Goal: Transaction & Acquisition: Obtain resource

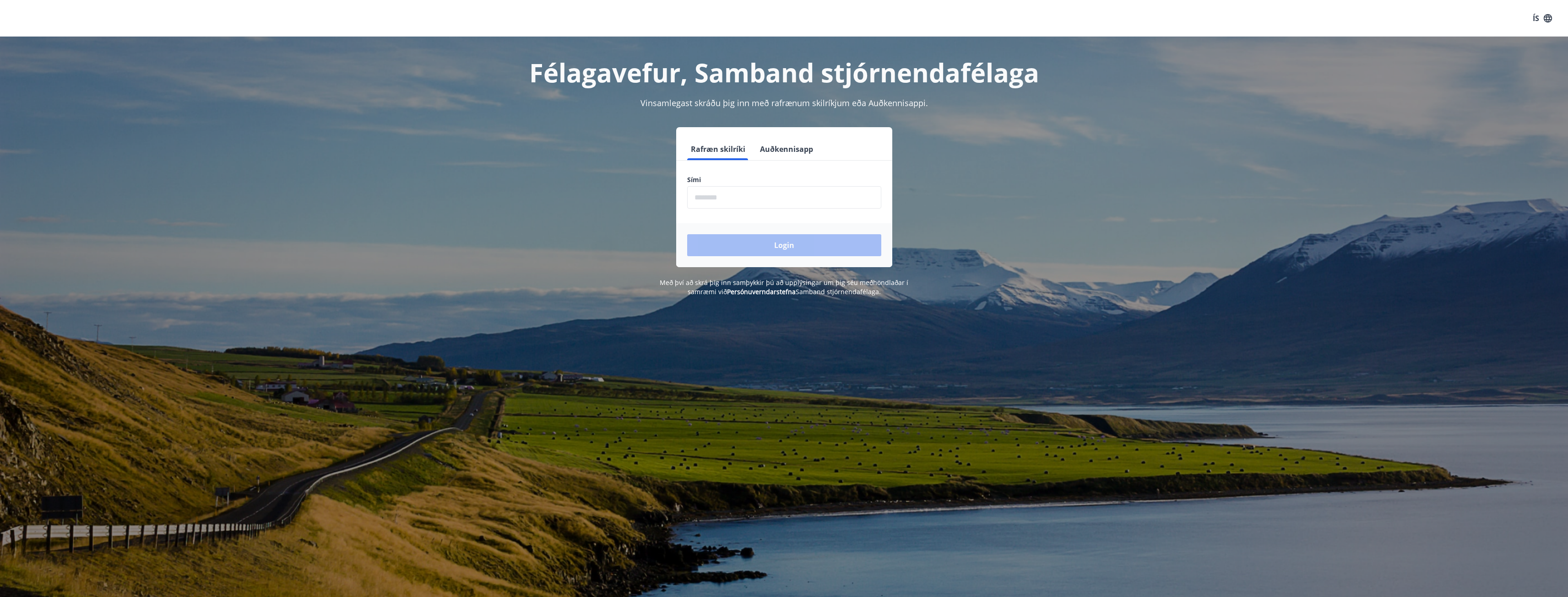
click at [765, 199] on input "phone" at bounding box center [784, 197] width 194 height 22
type input "********"
click at [779, 245] on button "Login" at bounding box center [784, 245] width 194 height 22
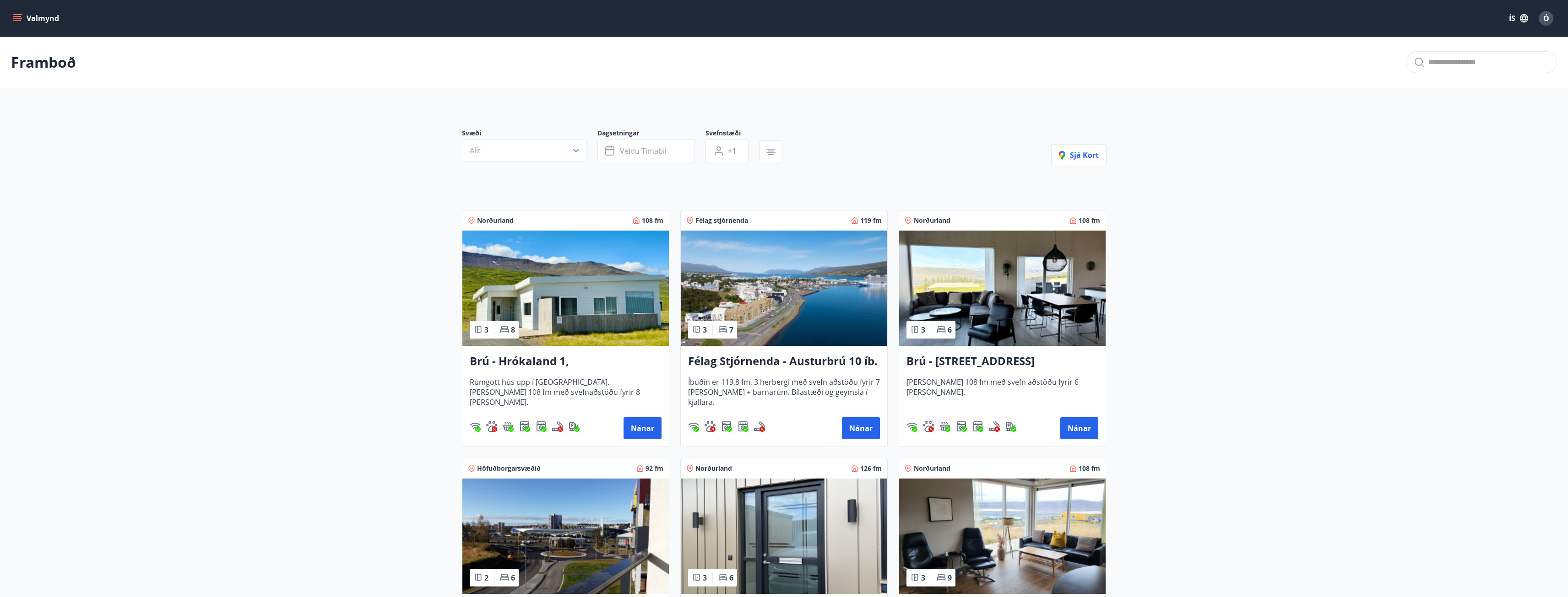
click at [22, 16] on icon "menu" at bounding box center [17, 18] width 9 height 9
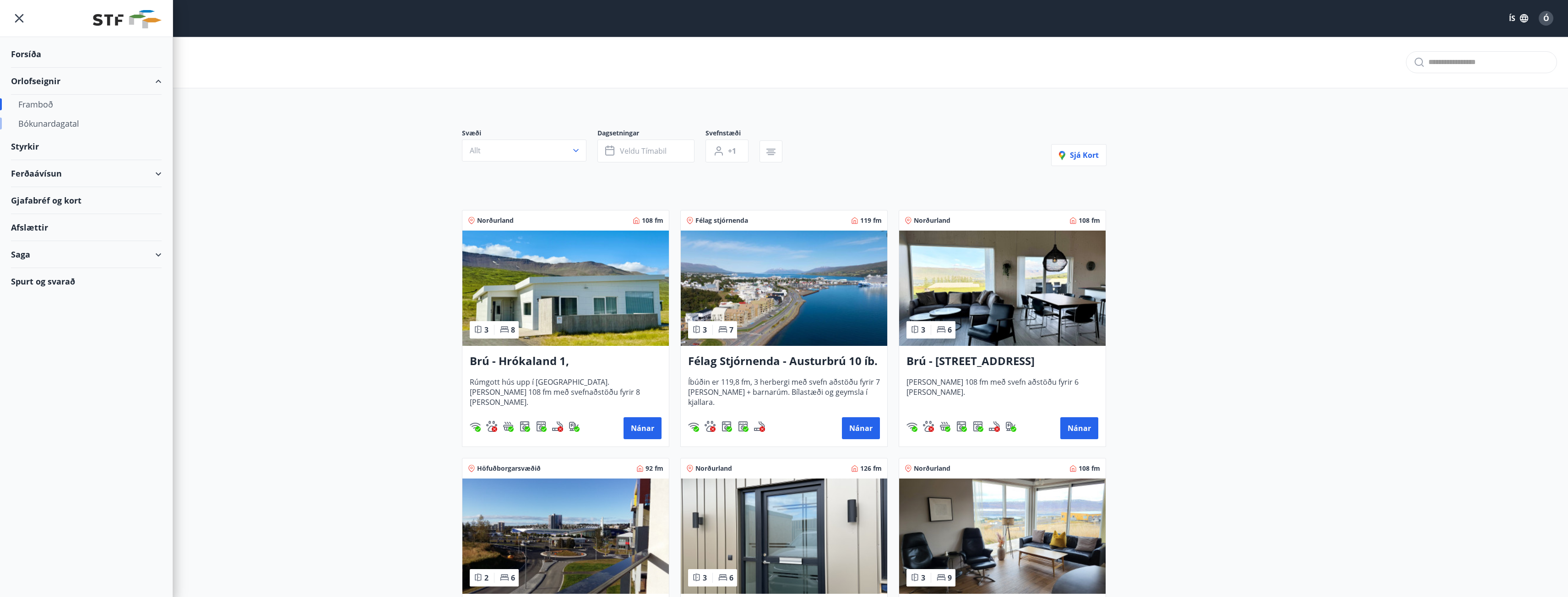
click at [45, 123] on div "Bókunardagatal" at bounding box center [86, 124] width 136 height 19
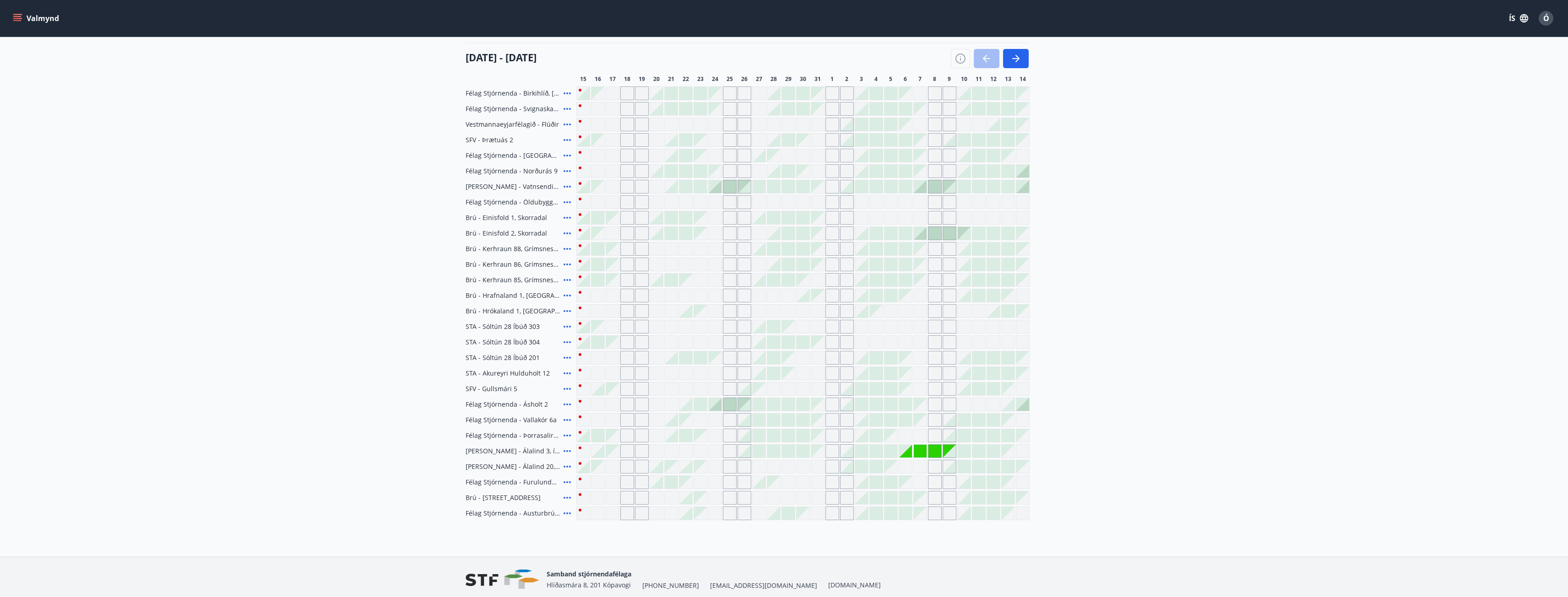
scroll to position [58, 0]
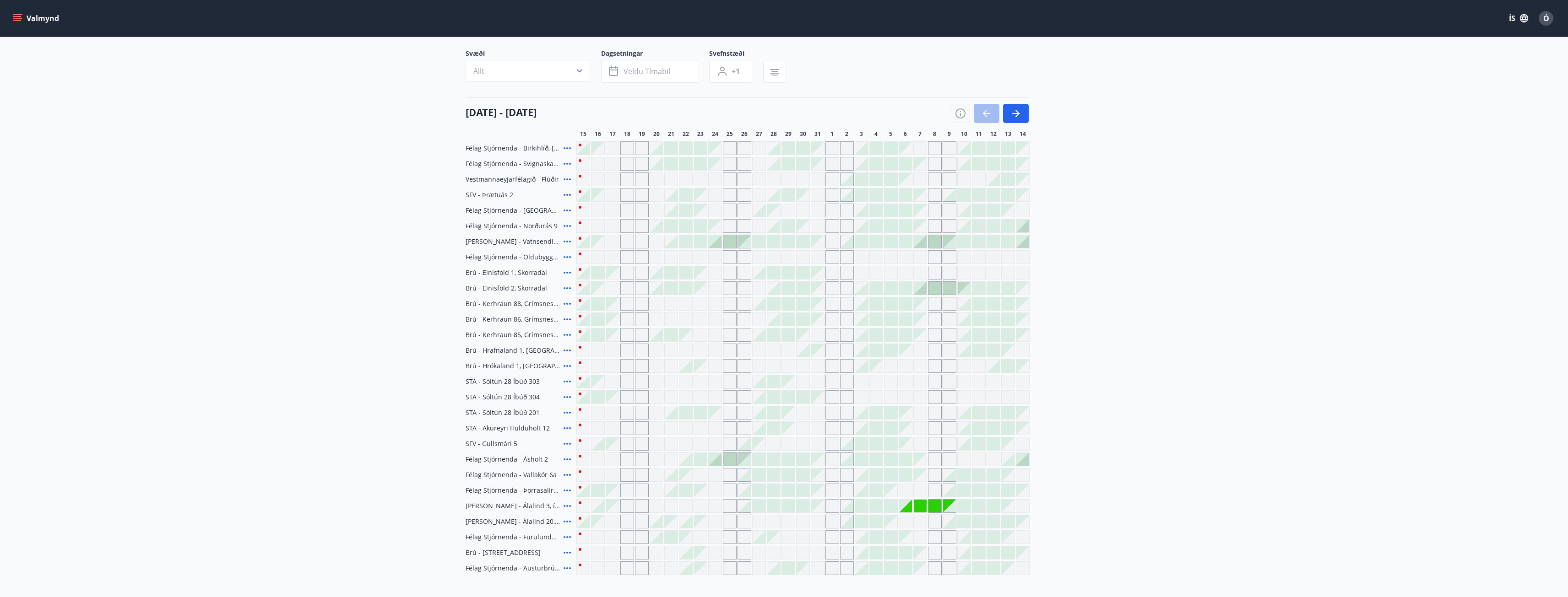
click at [587, 400] on div at bounding box center [583, 397] width 13 height 13
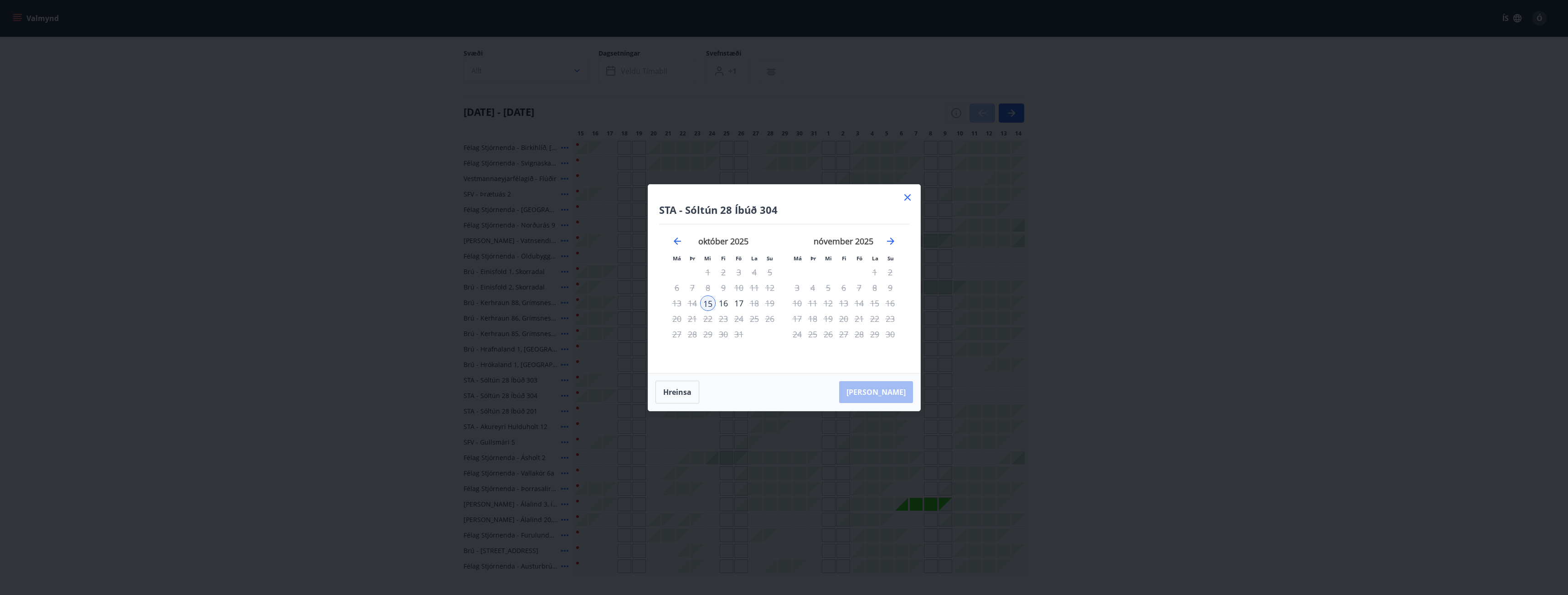
click at [909, 196] on icon at bounding box center [908, 197] width 6 height 6
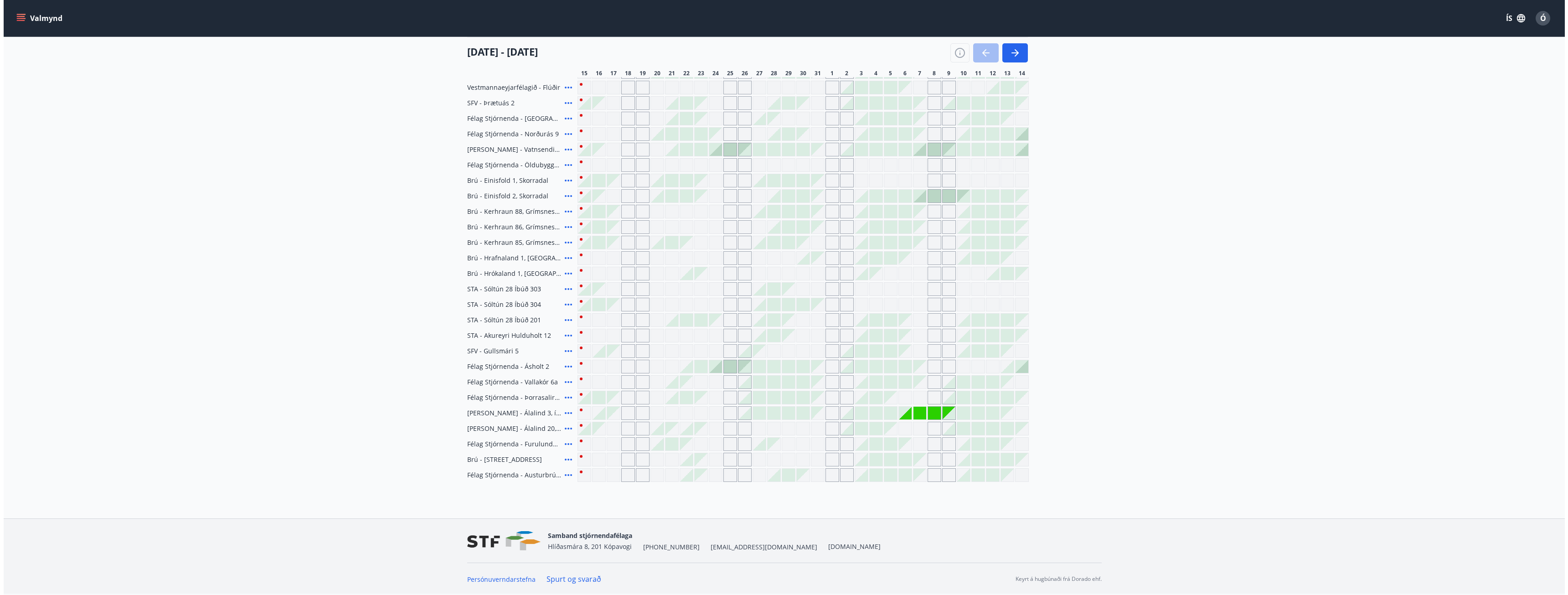
scroll to position [103, 0]
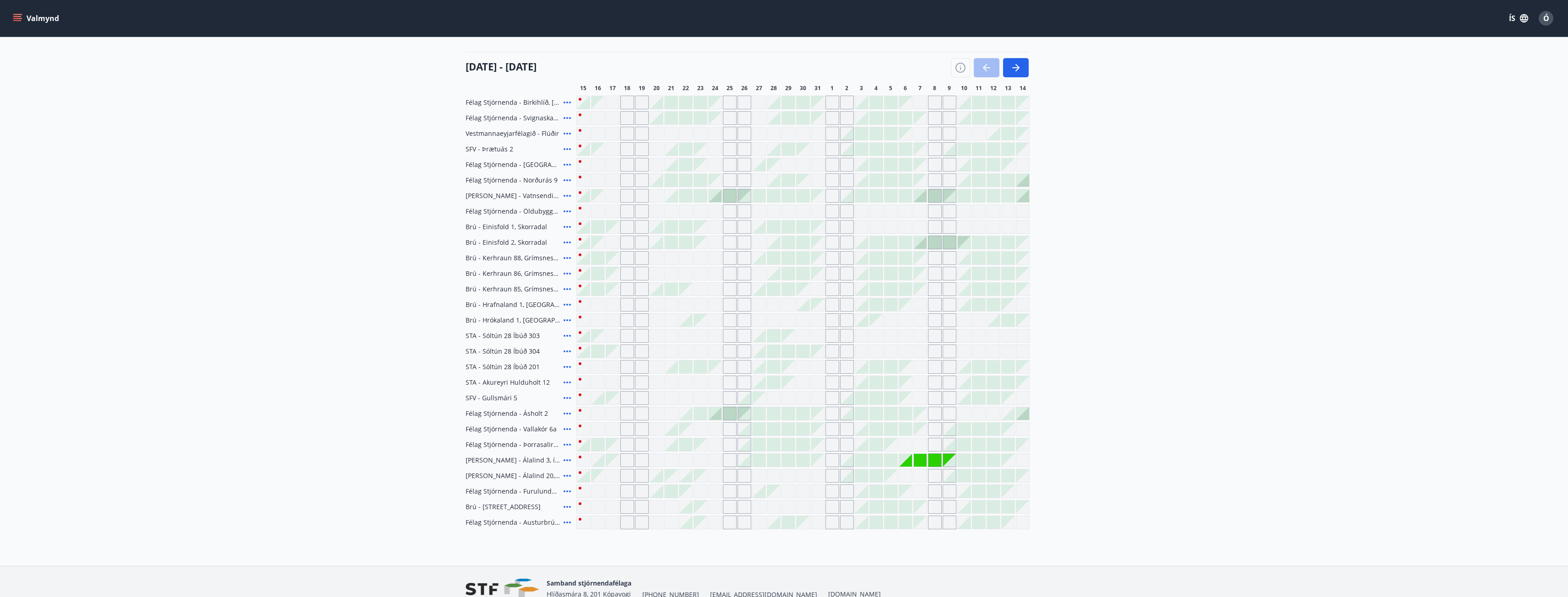
click at [568, 413] on icon at bounding box center [567, 414] width 7 height 2
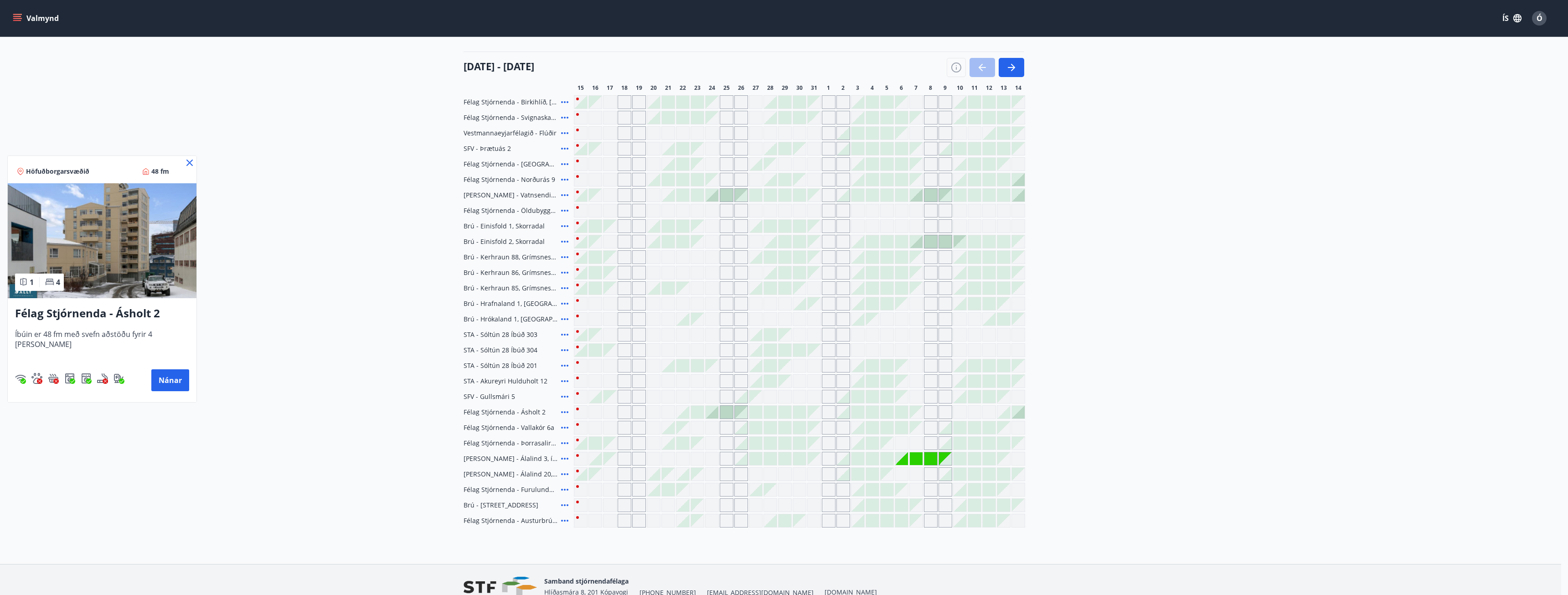
click at [187, 163] on icon at bounding box center [189, 162] width 6 height 6
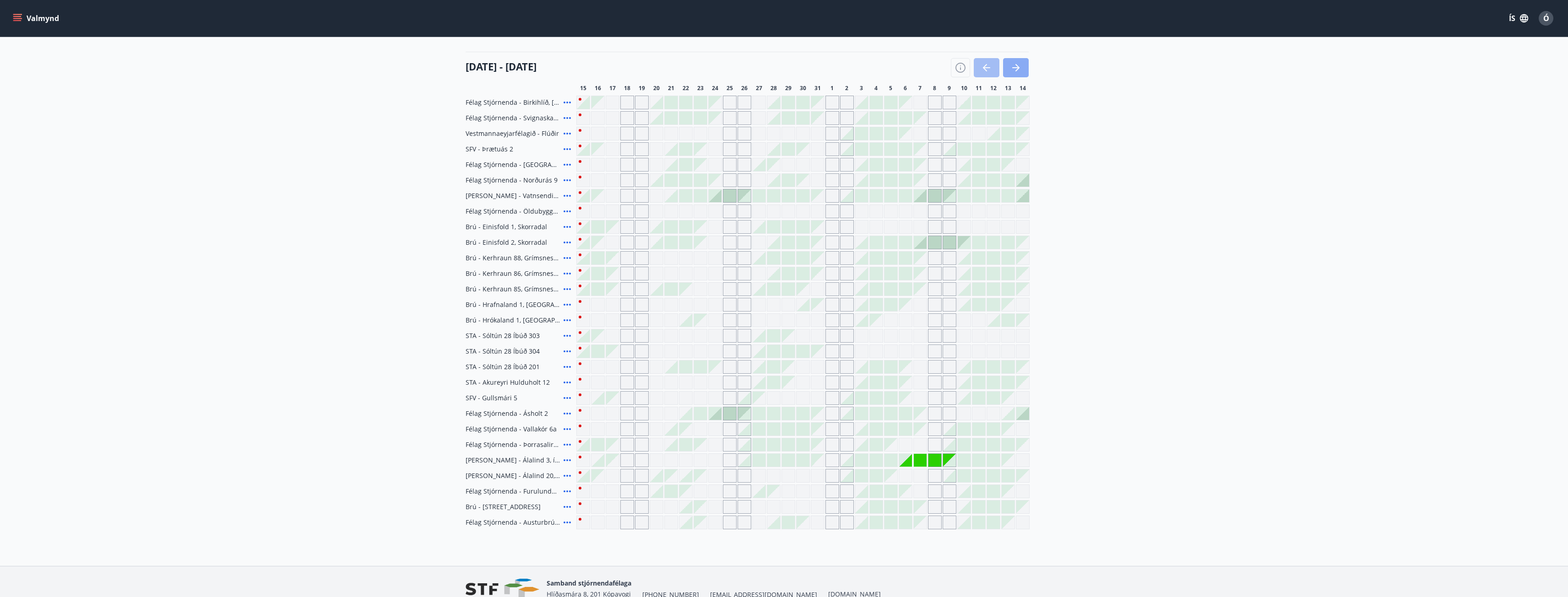
click at [1014, 68] on icon "button" at bounding box center [1015, 67] width 7 height 1
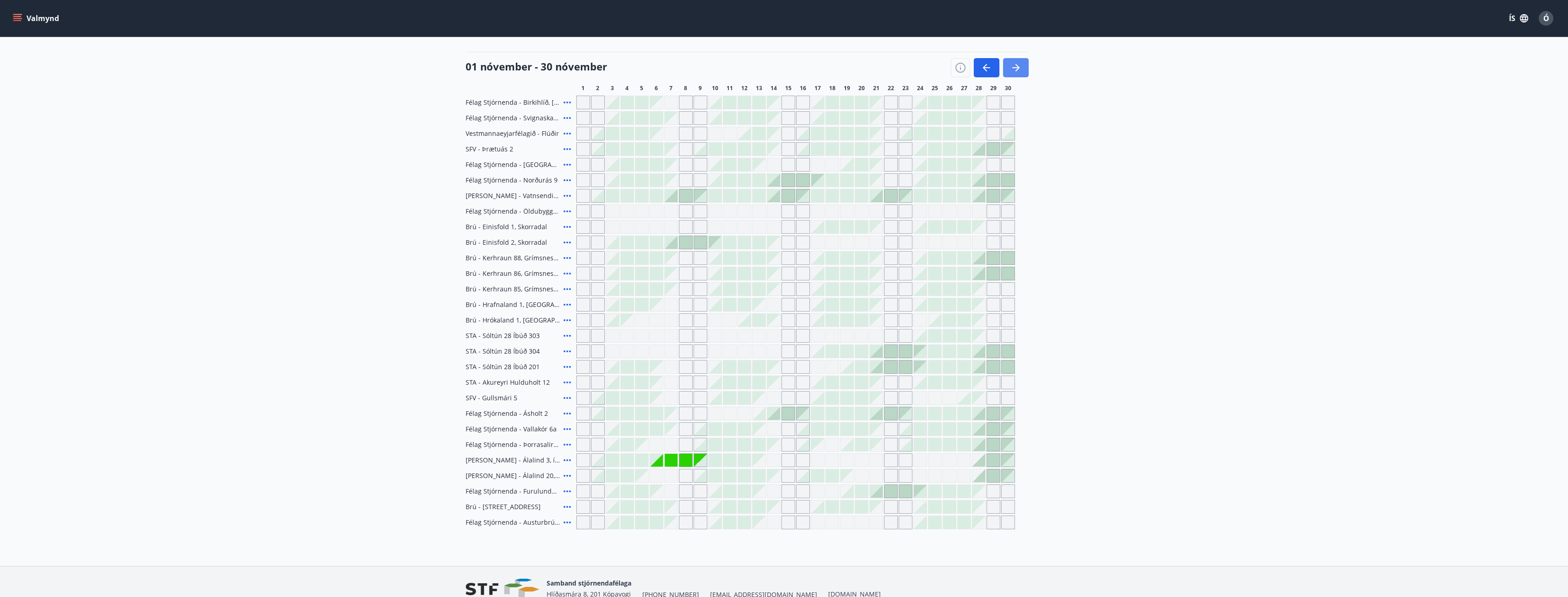
click at [1014, 68] on icon "button" at bounding box center [1015, 67] width 7 height 1
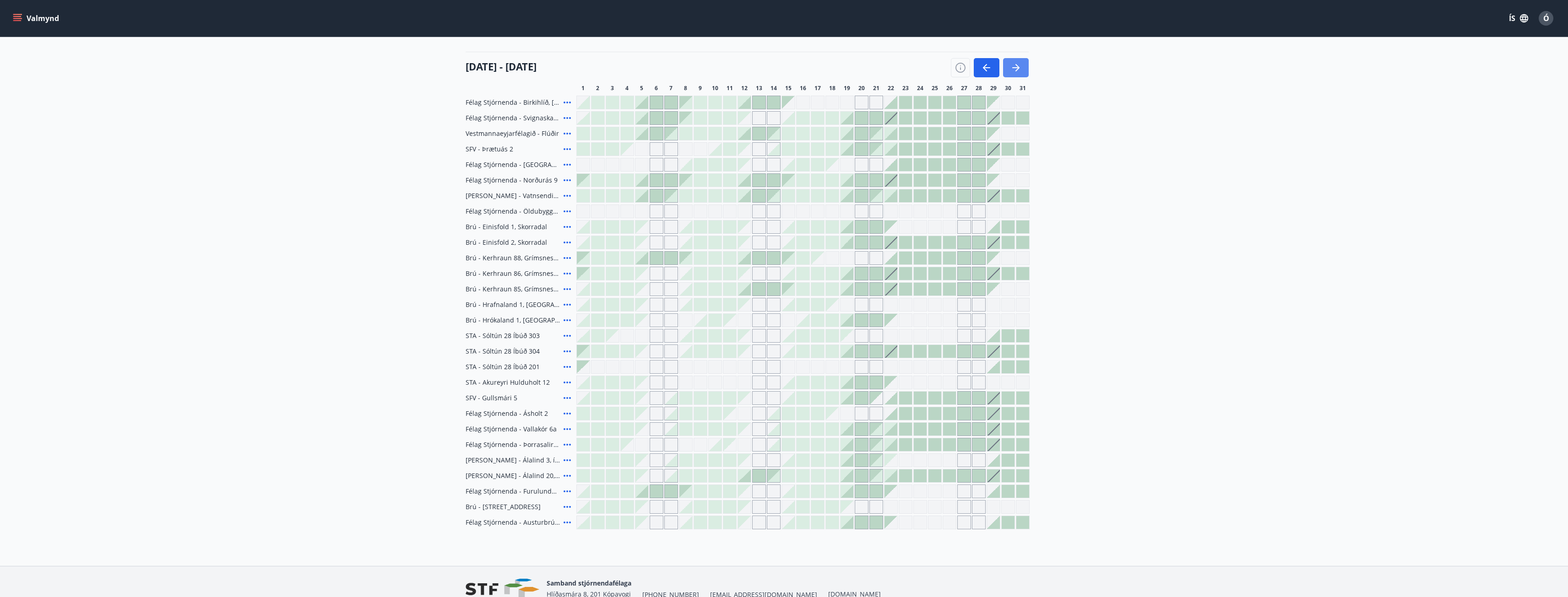
click at [1019, 67] on icon "button" at bounding box center [1016, 68] width 11 height 11
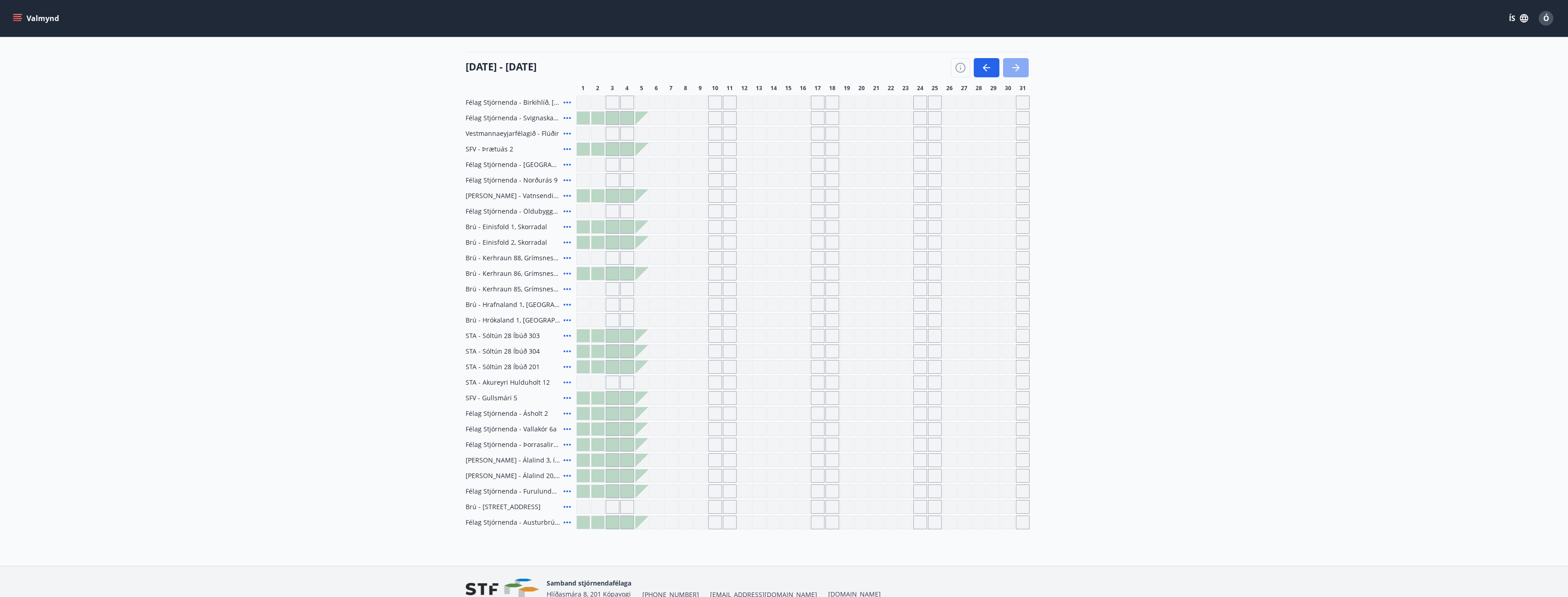
click at [1011, 65] on icon "button" at bounding box center [1016, 68] width 11 height 11
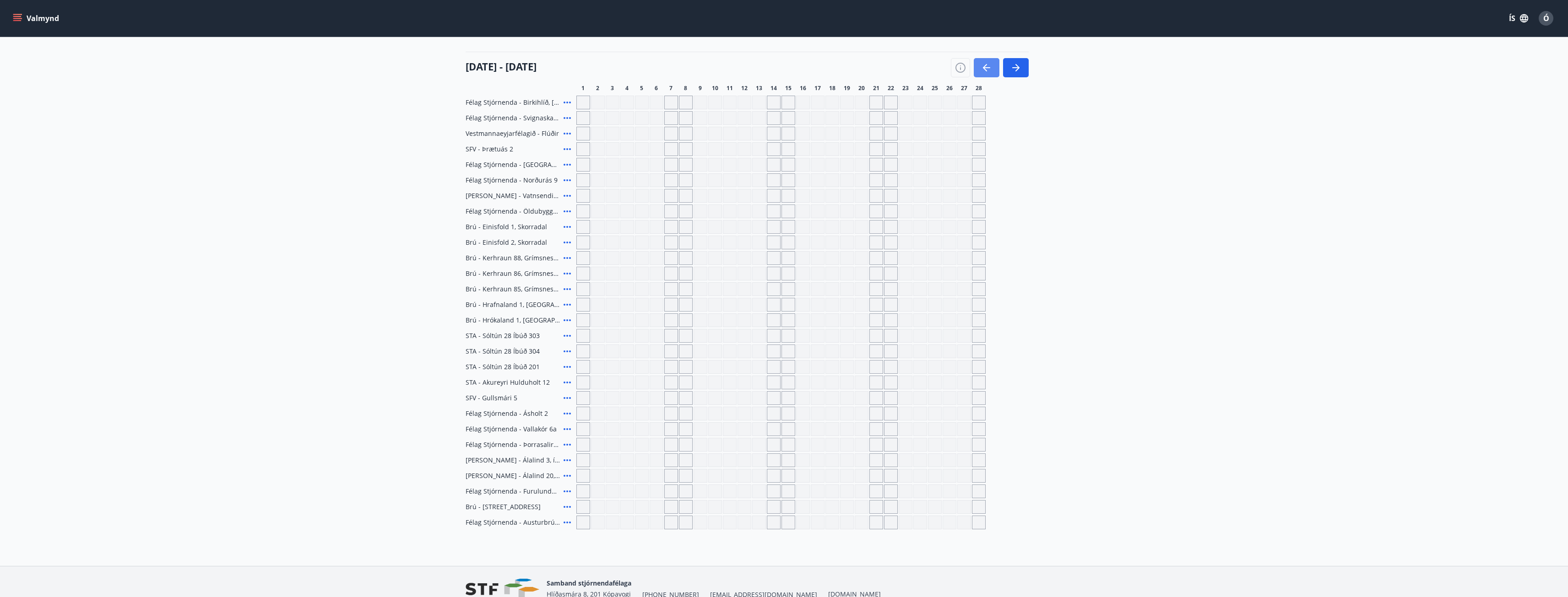
click at [987, 68] on icon "button" at bounding box center [986, 67] width 7 height 1
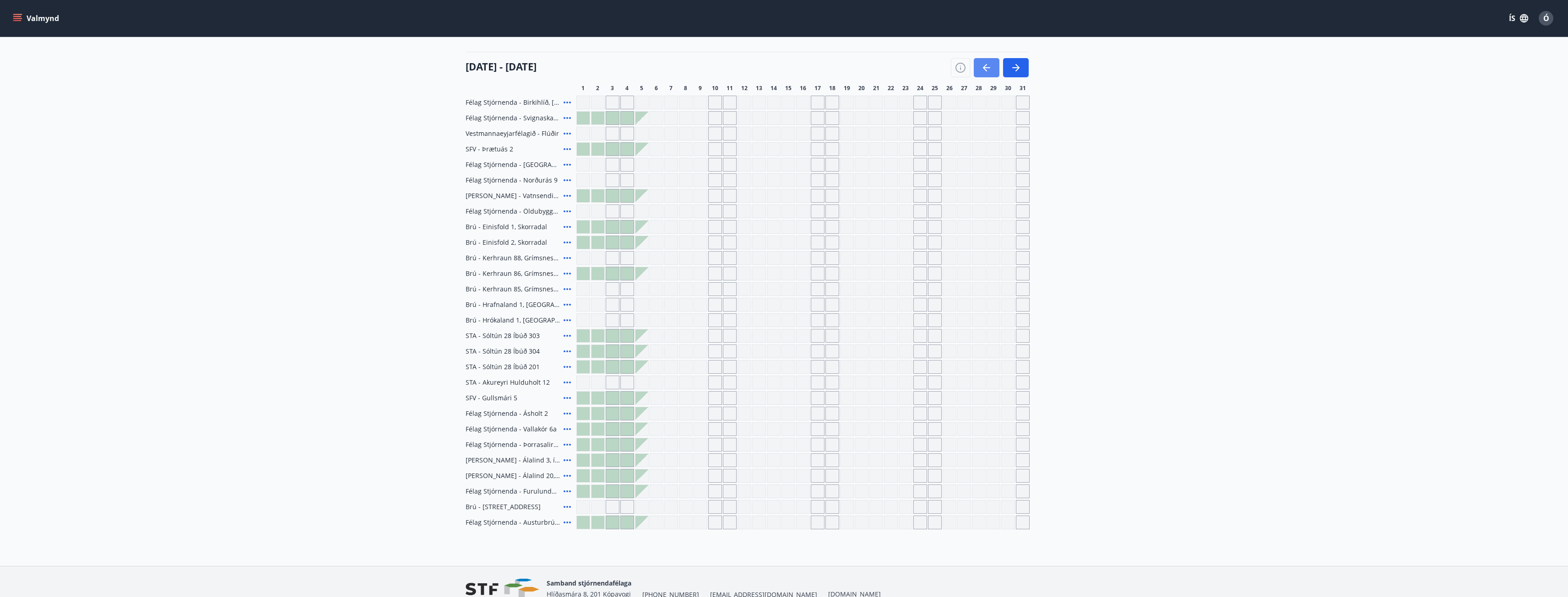
click at [987, 68] on icon "button" at bounding box center [986, 67] width 7 height 1
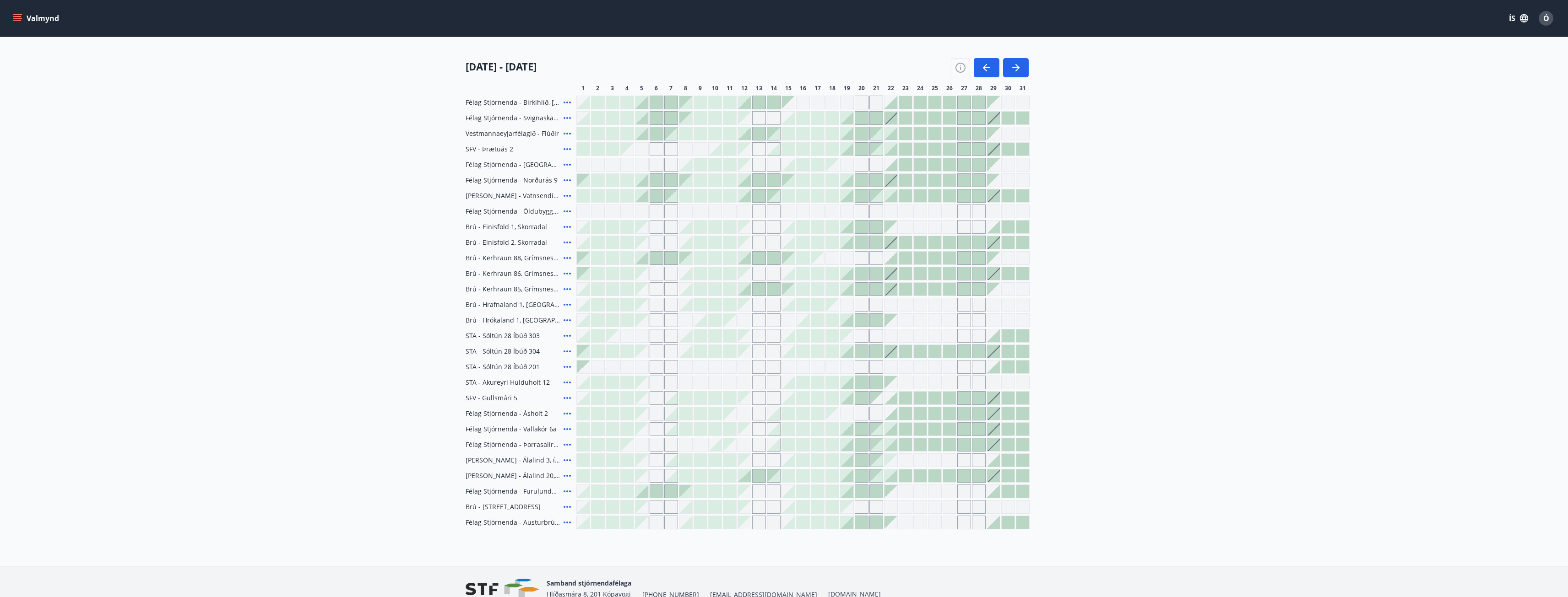
click at [565, 382] on icon at bounding box center [567, 382] width 7 height 2
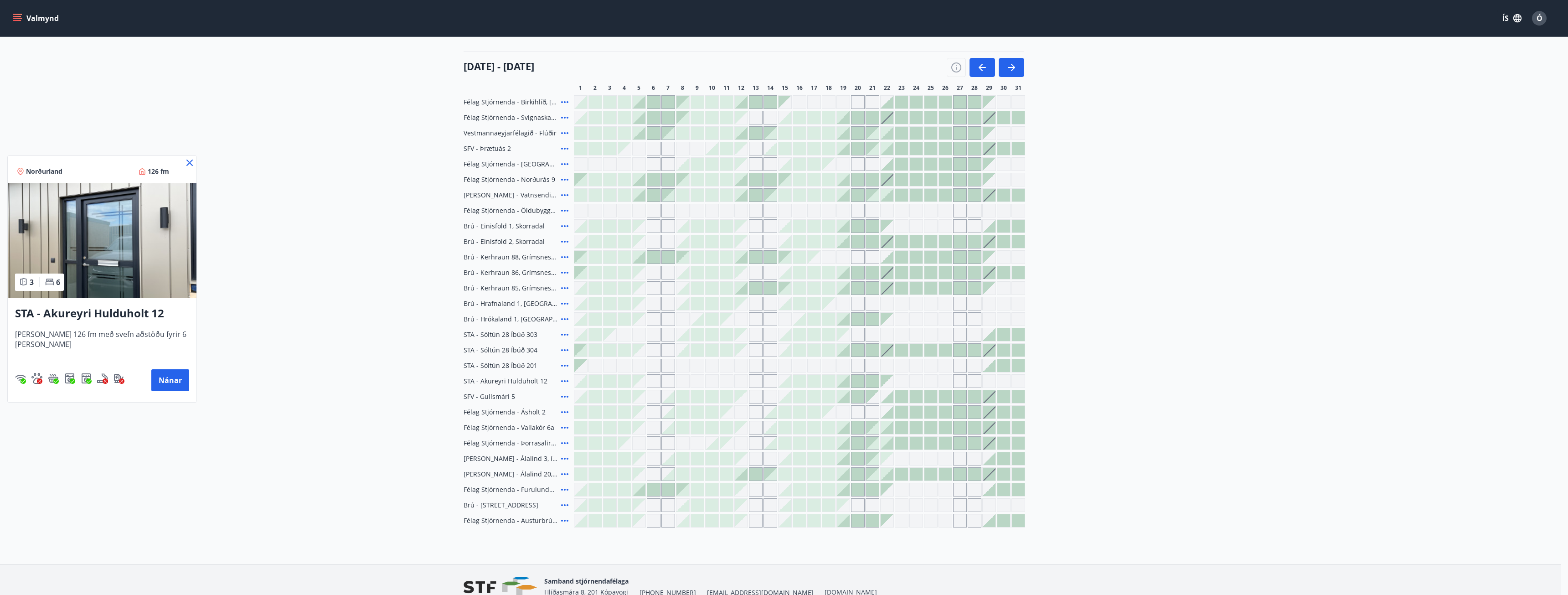
click at [123, 258] on img at bounding box center [102, 241] width 189 height 115
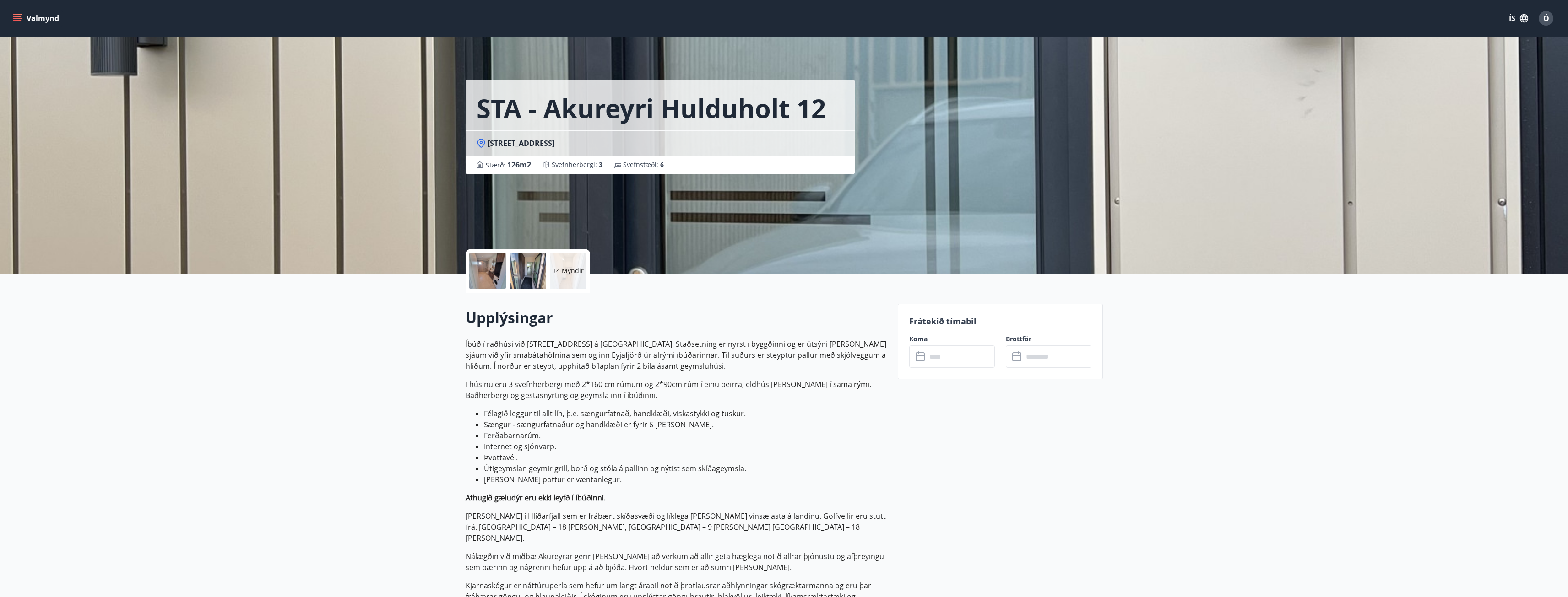
click at [572, 270] on p "+4 Myndir" at bounding box center [568, 270] width 31 height 9
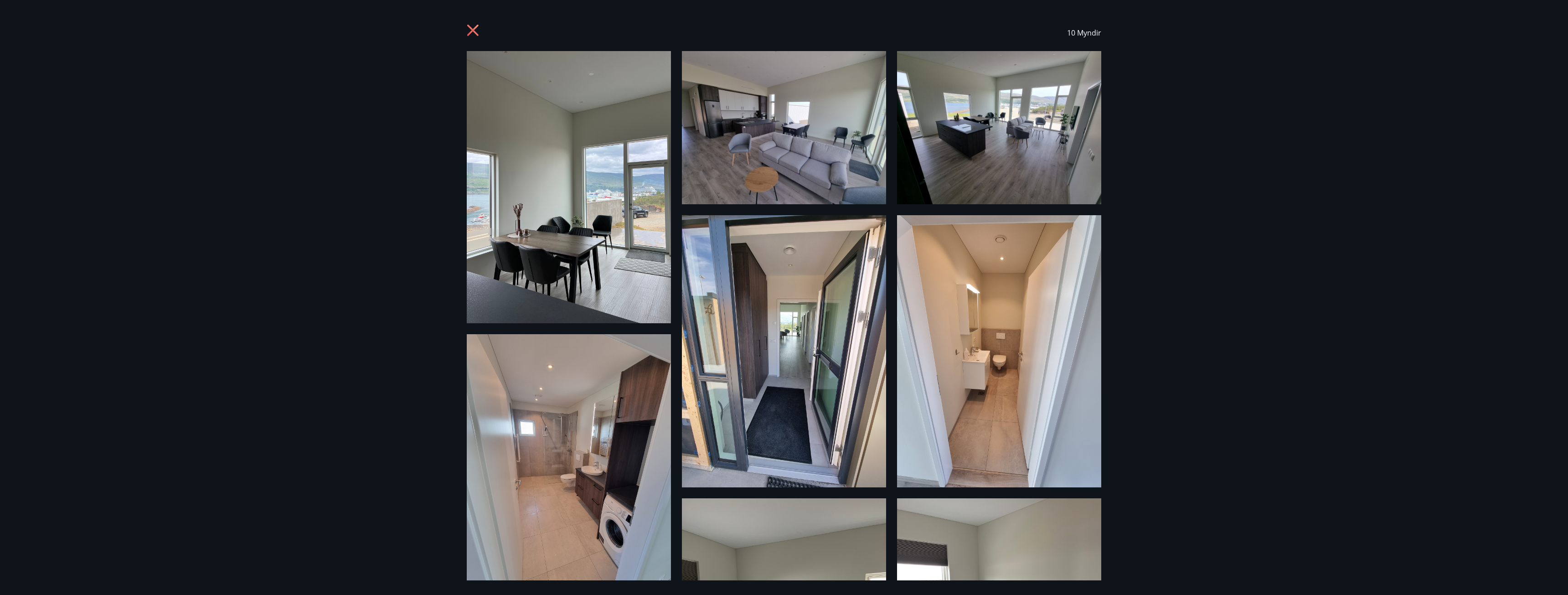
click at [470, 31] on icon at bounding box center [474, 32] width 15 height 15
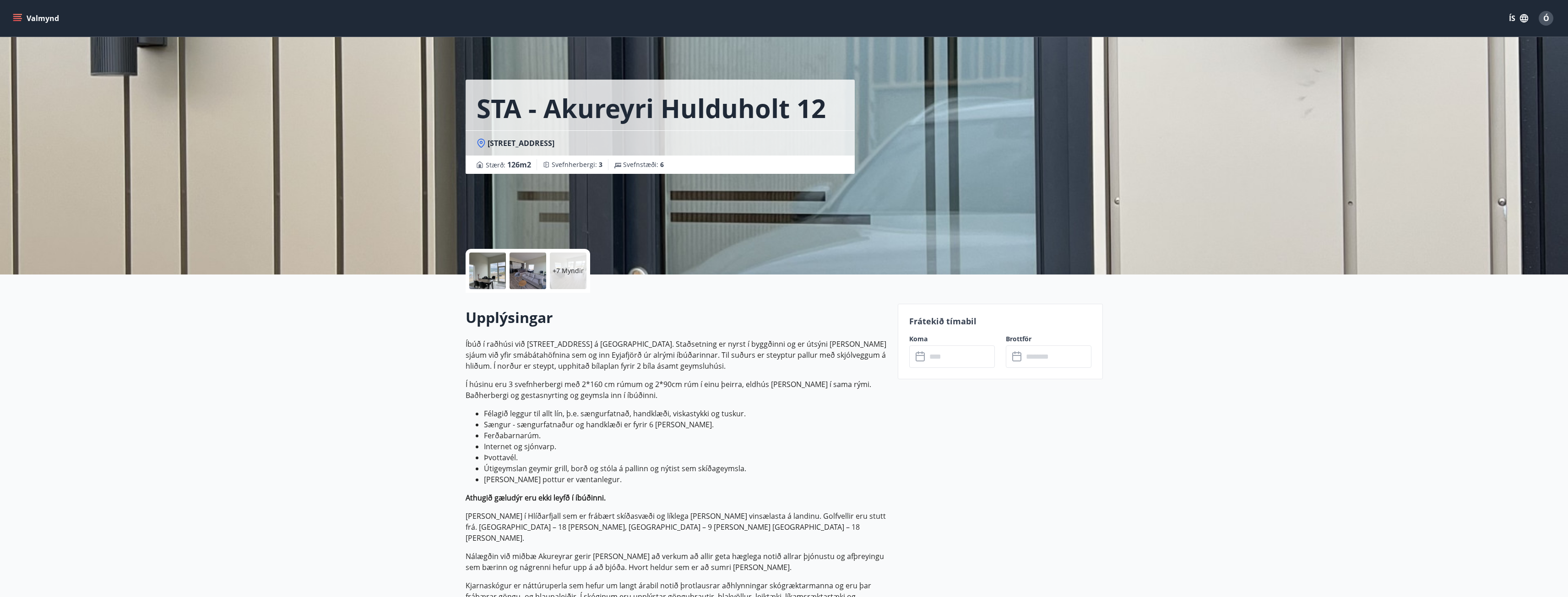
scroll to position [1, 0]
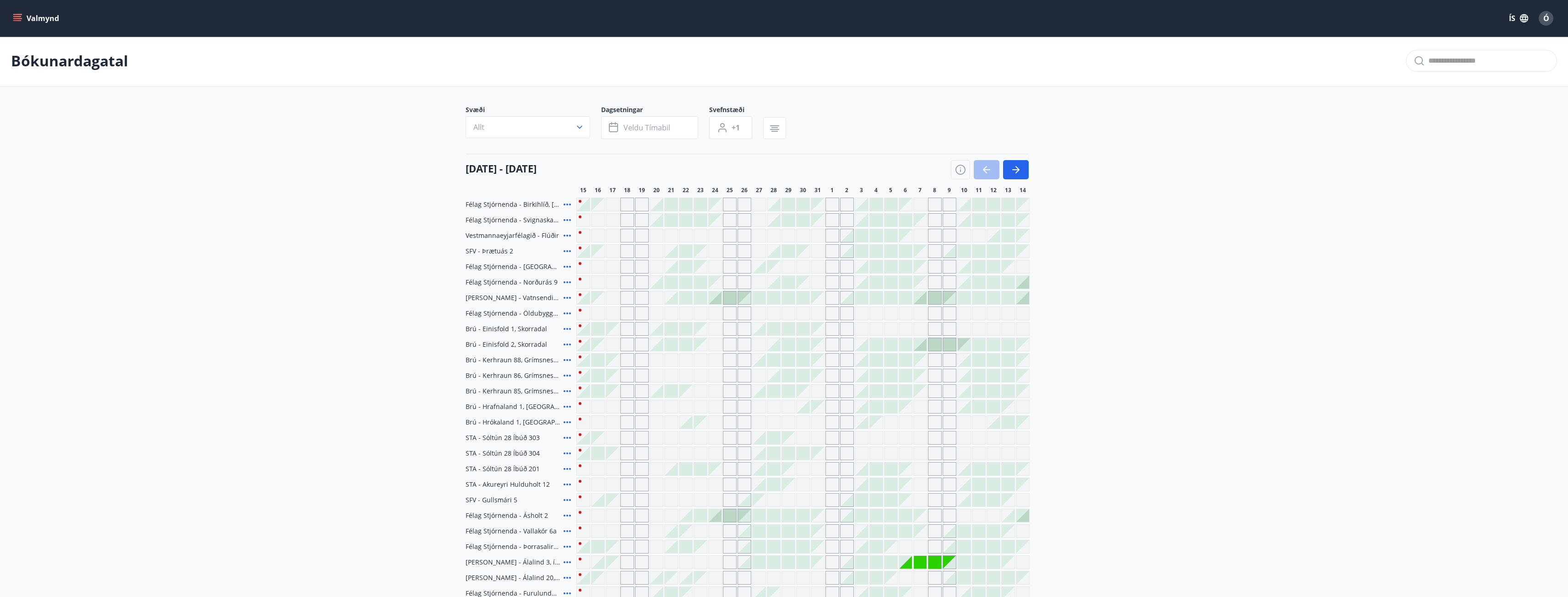
click at [18, 18] on icon "menu" at bounding box center [18, 18] width 10 height 1
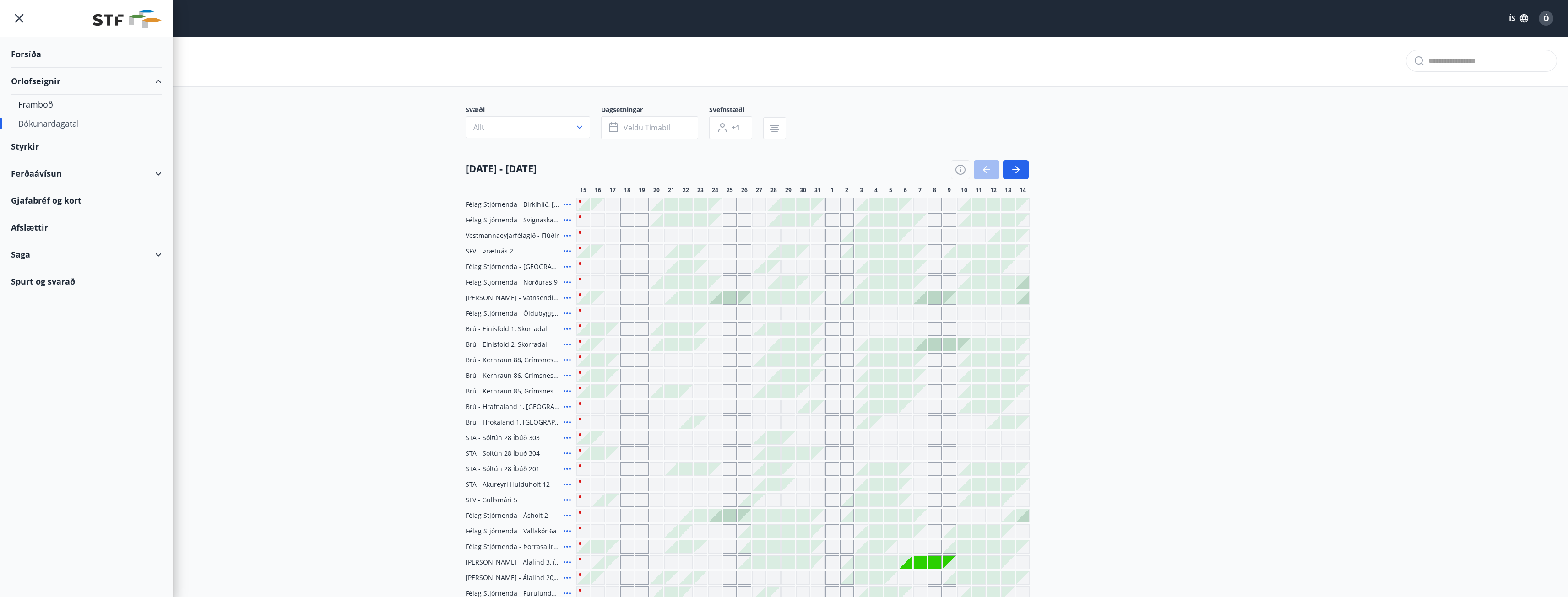
click at [29, 147] on div "Styrkir" at bounding box center [86, 147] width 151 height 27
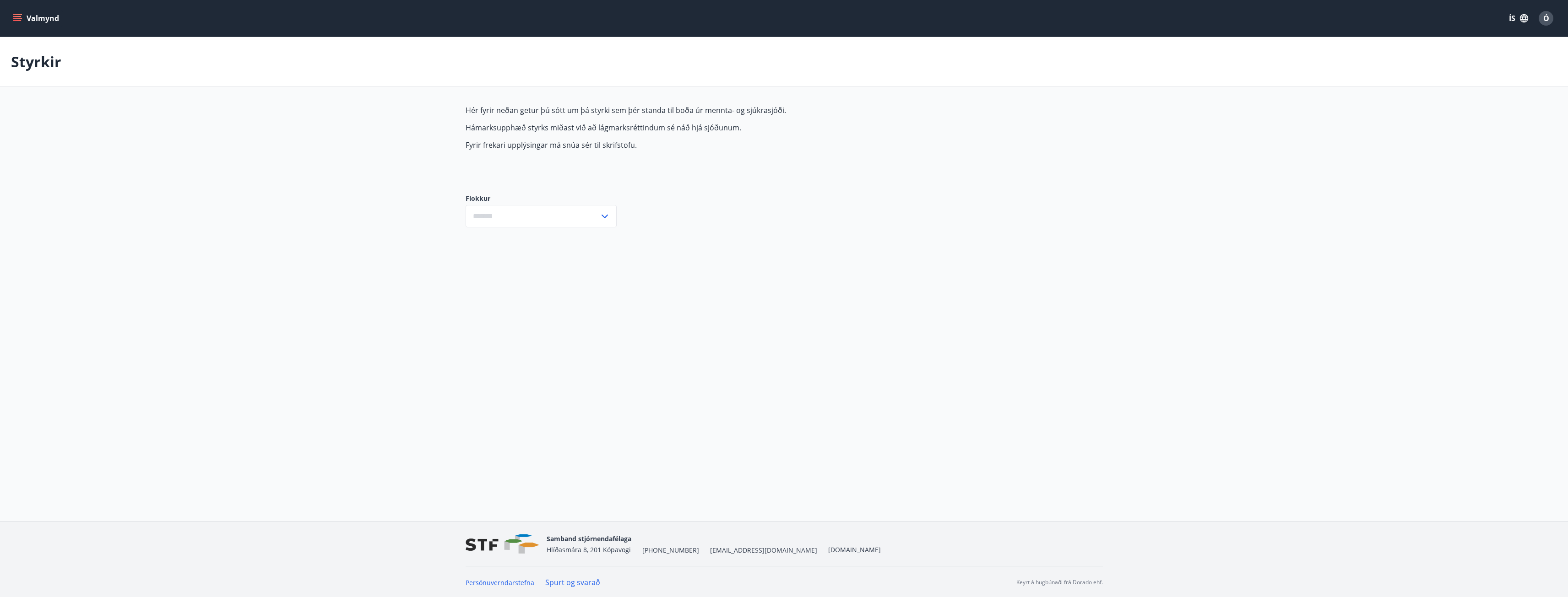
type input "***"
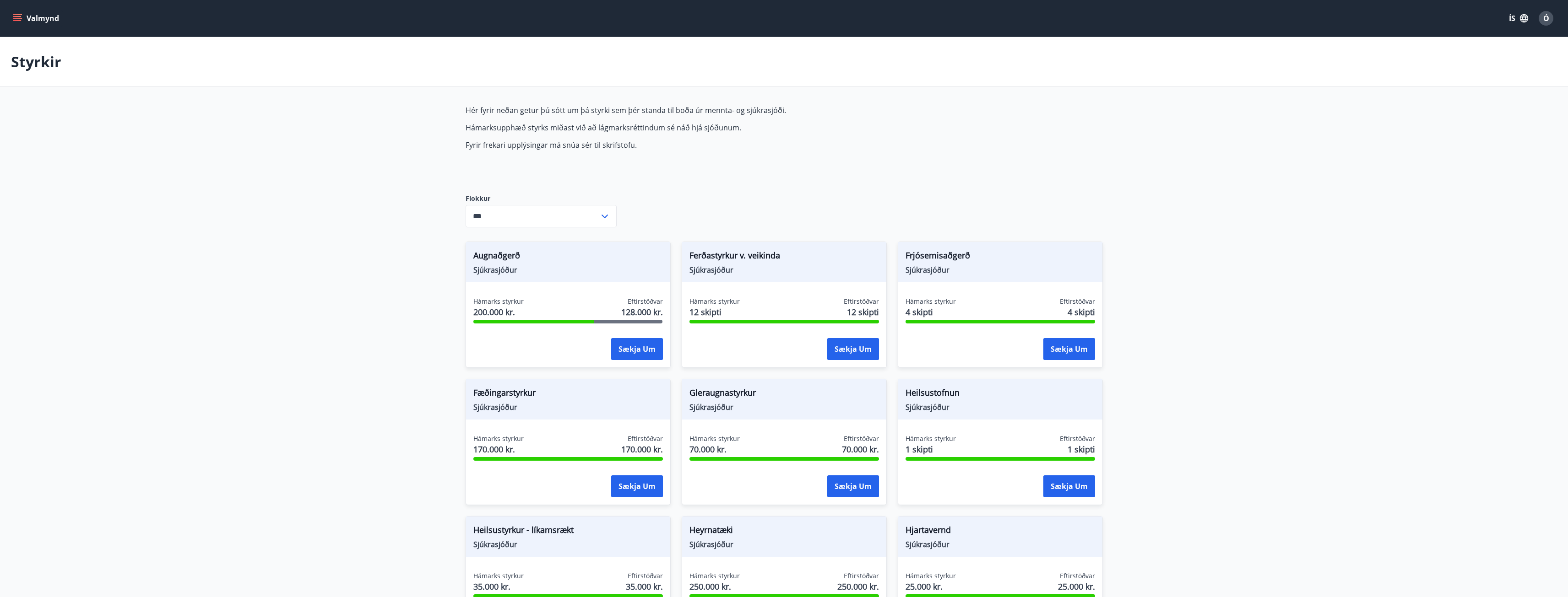
click at [606, 219] on icon at bounding box center [605, 217] width 11 height 11
click at [16, 16] on icon "menu" at bounding box center [17, 18] width 9 height 9
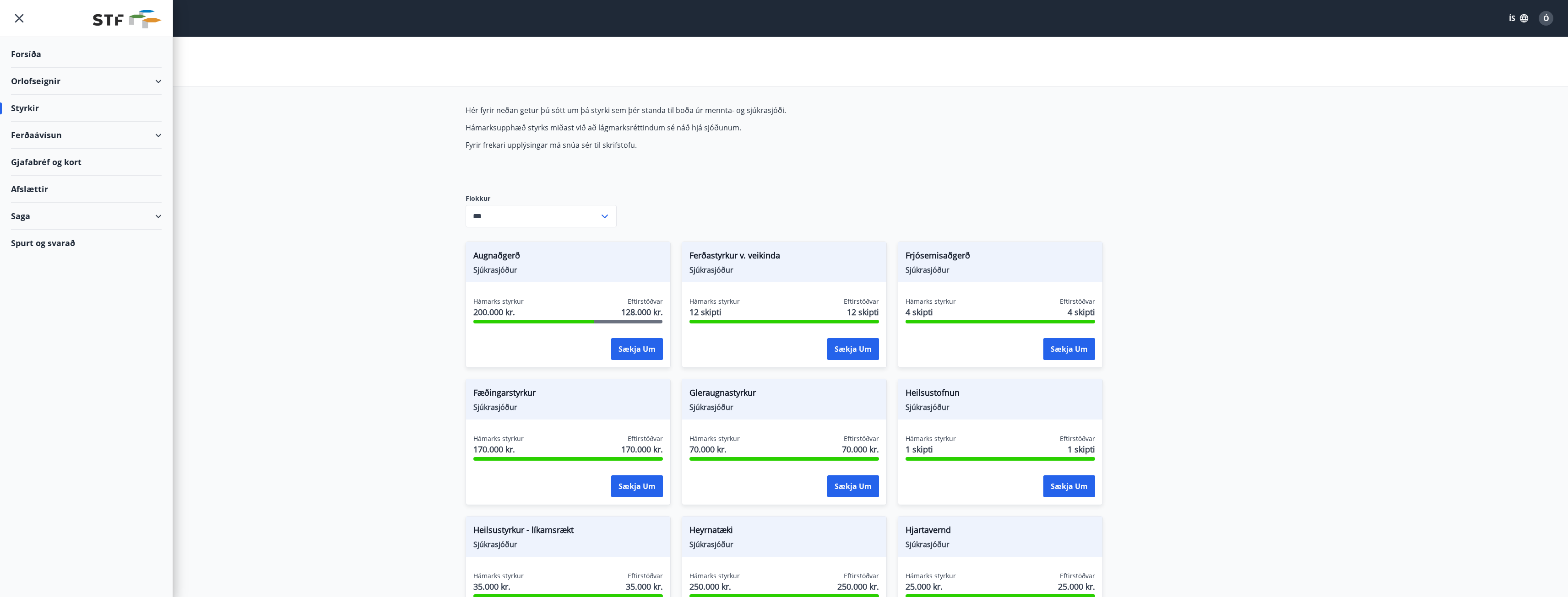
click at [158, 134] on div "Ferðaávísun" at bounding box center [86, 135] width 151 height 27
click at [41, 159] on div "Framboð" at bounding box center [86, 158] width 136 height 19
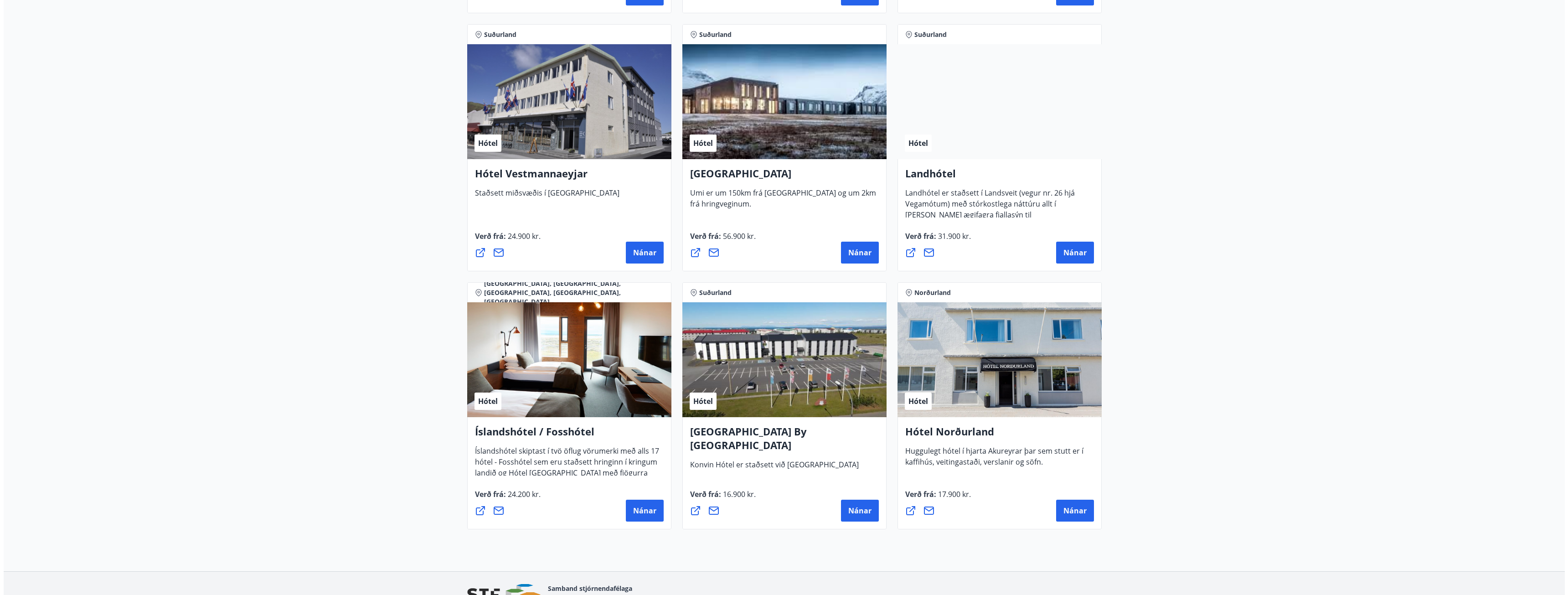
scroll to position [2006, 0]
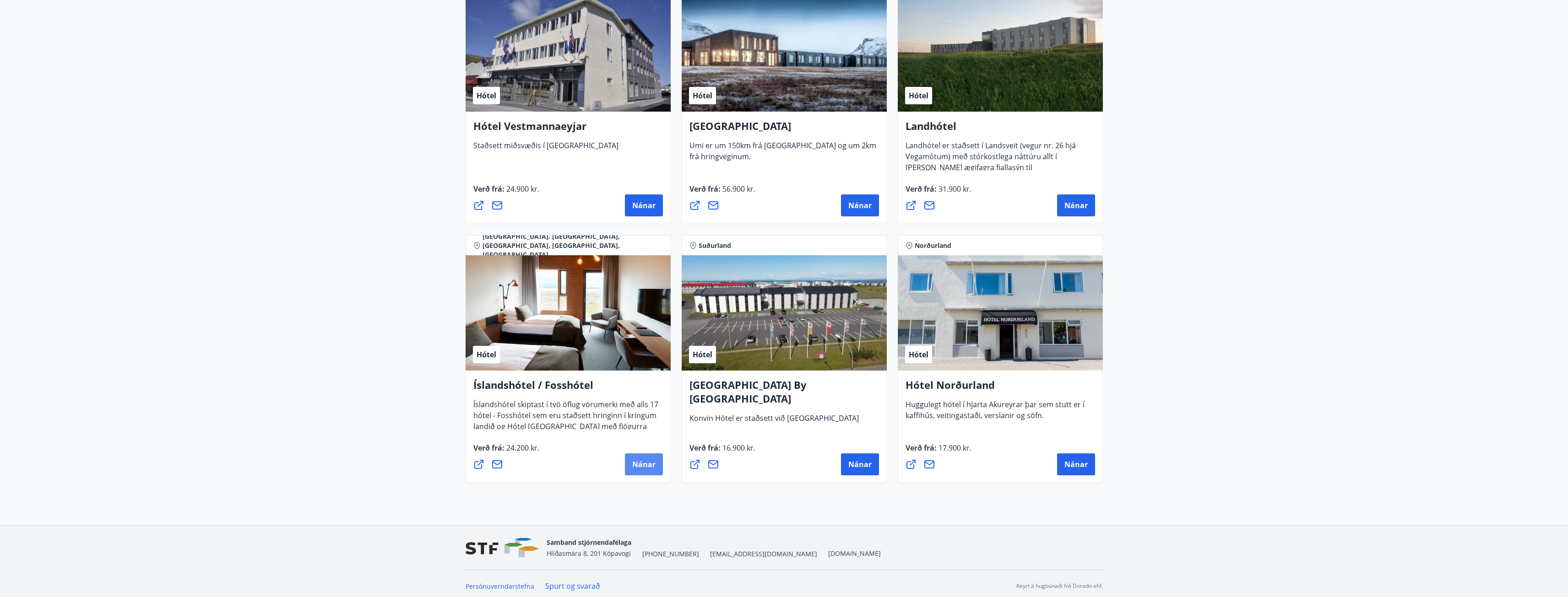
click at [638, 463] on span "Nánar" at bounding box center [644, 464] width 23 height 10
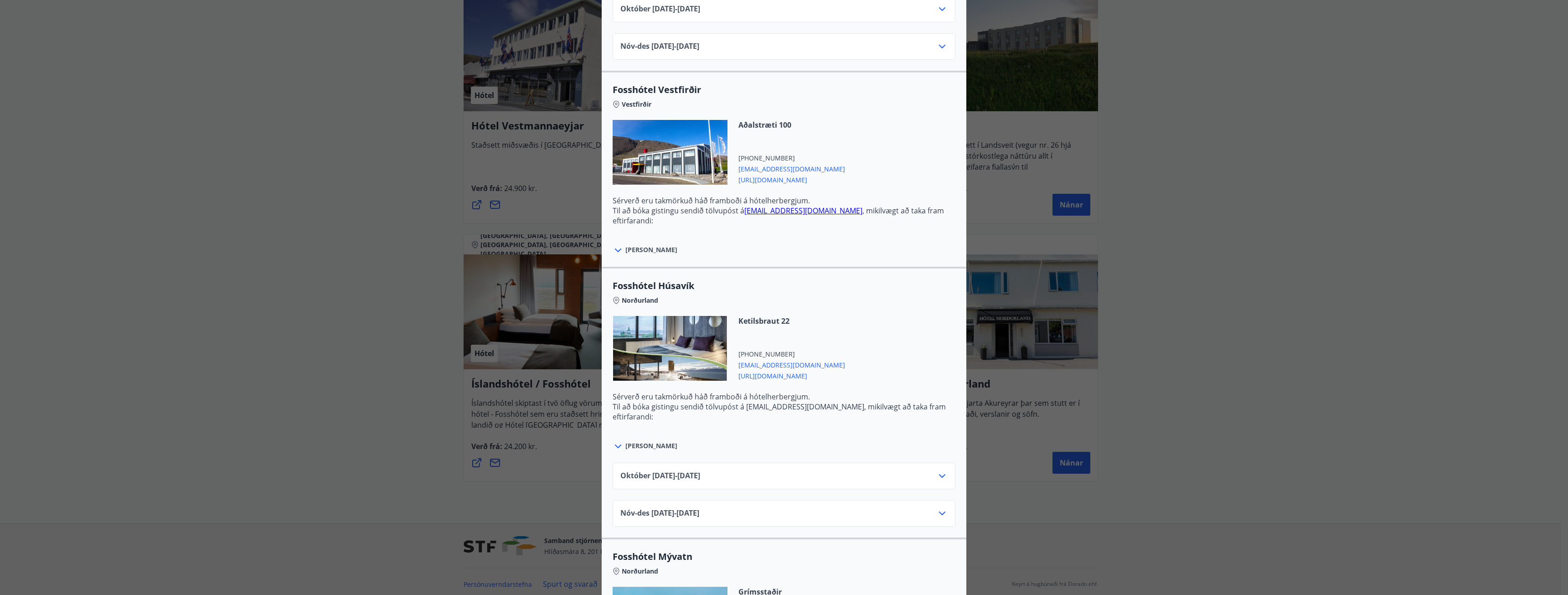
scroll to position [1095, 0]
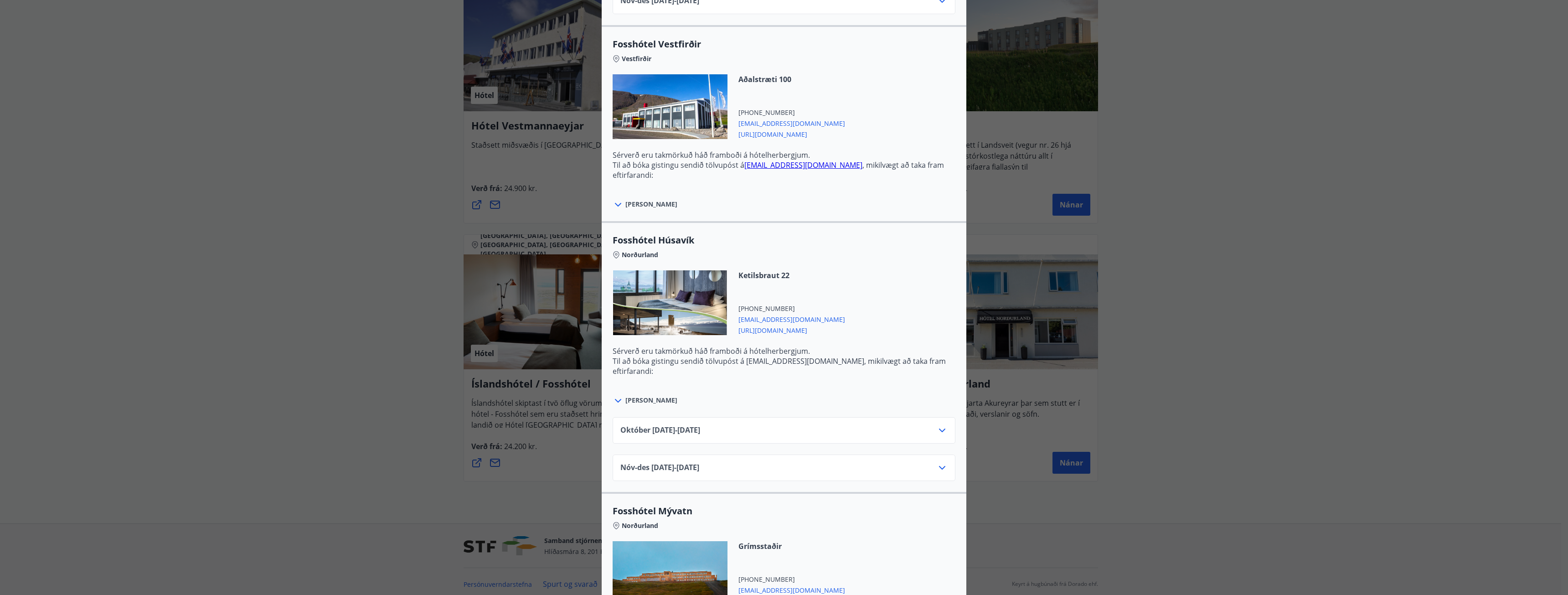
click at [941, 429] on icon at bounding box center [942, 430] width 6 height 3
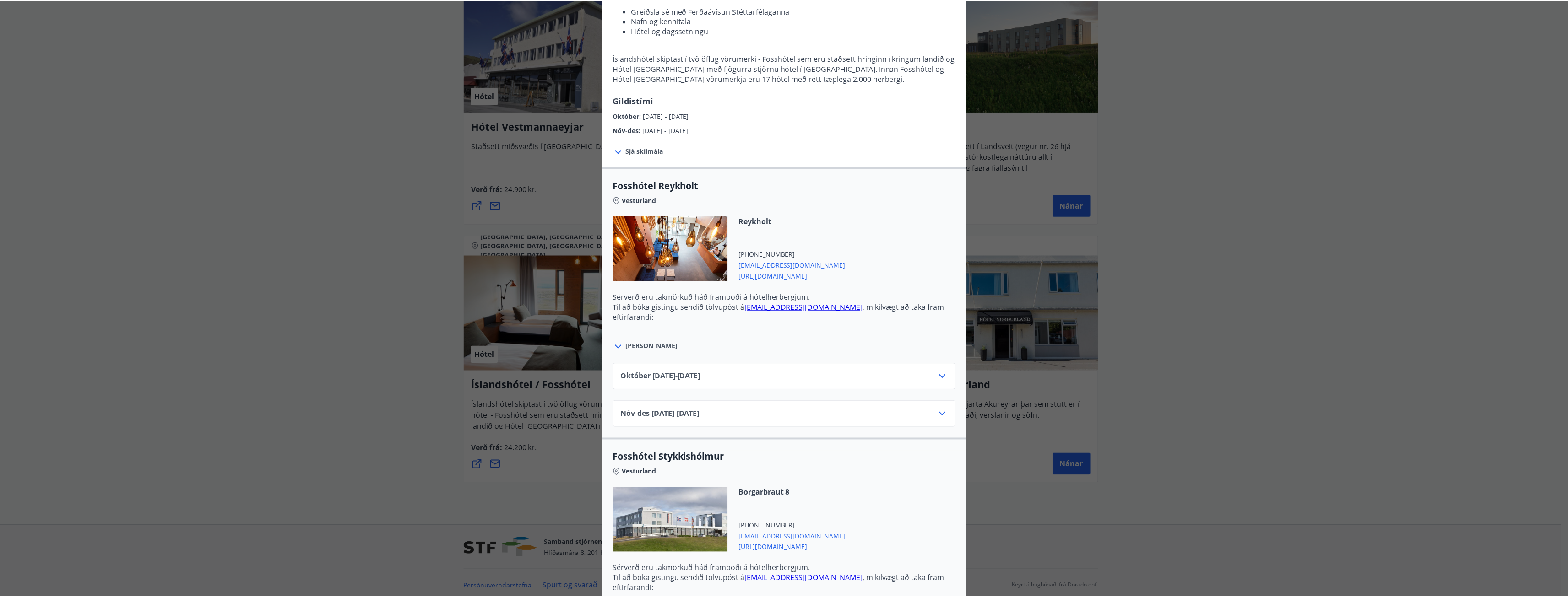
scroll to position [0, 0]
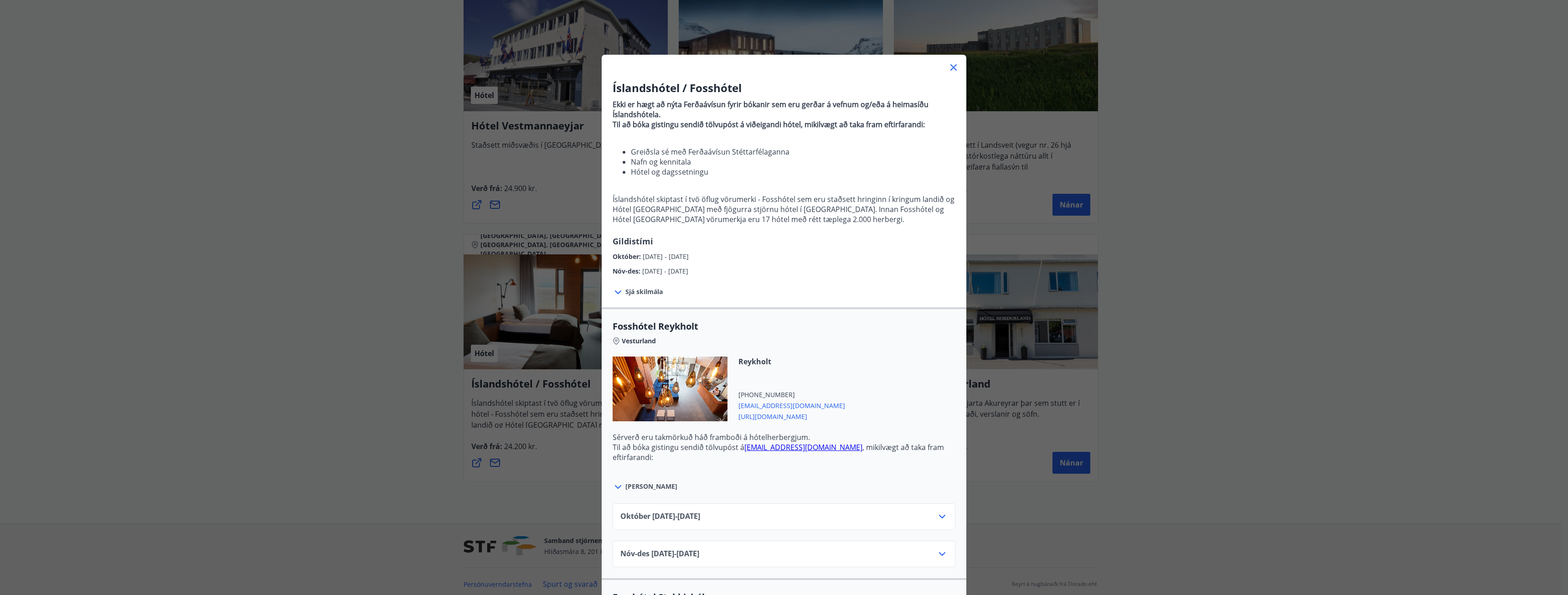
click at [948, 68] on icon at bounding box center [954, 68] width 11 height 11
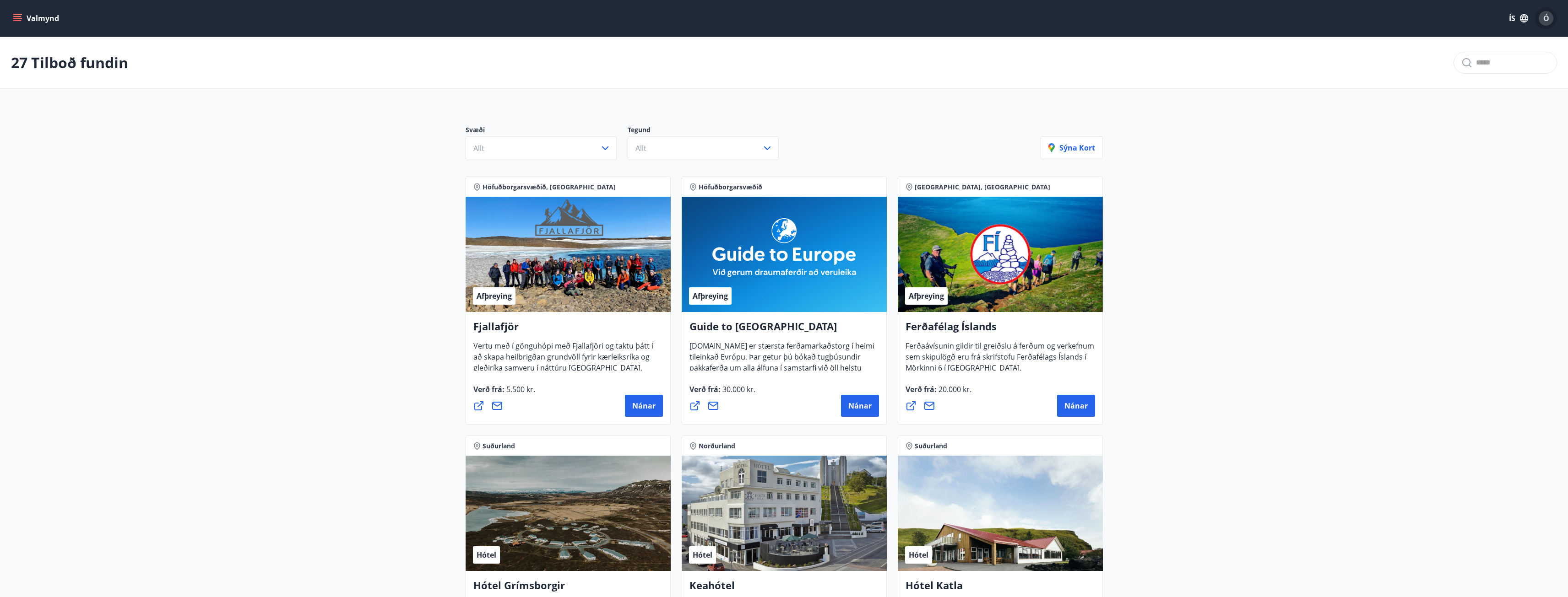
click at [1544, 16] on span "Ó" at bounding box center [1546, 18] width 6 height 10
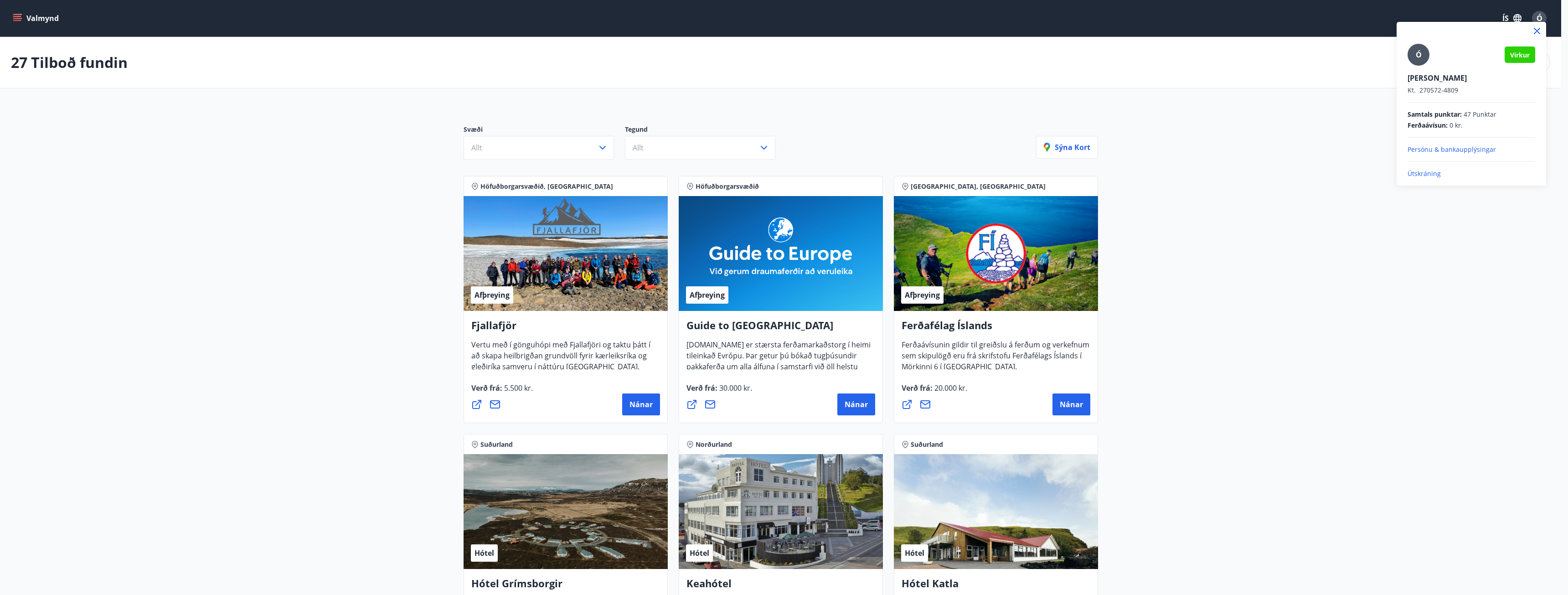
click at [1418, 175] on p "Útskráning" at bounding box center [1471, 173] width 128 height 9
